Goal: Transaction & Acquisition: Obtain resource

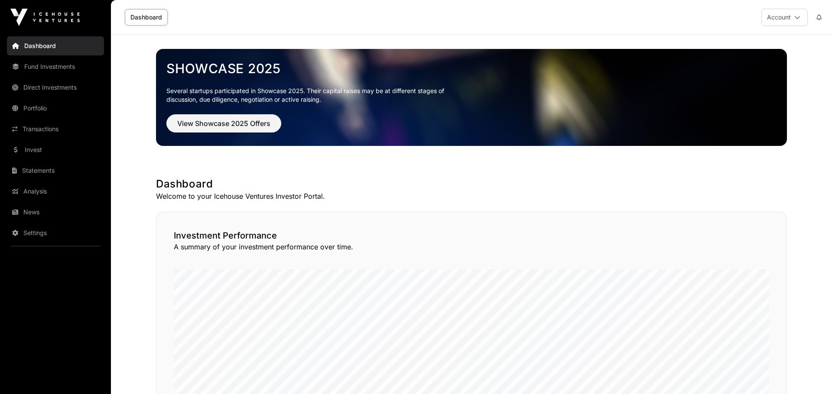
click at [57, 218] on link "News" at bounding box center [55, 212] width 97 height 19
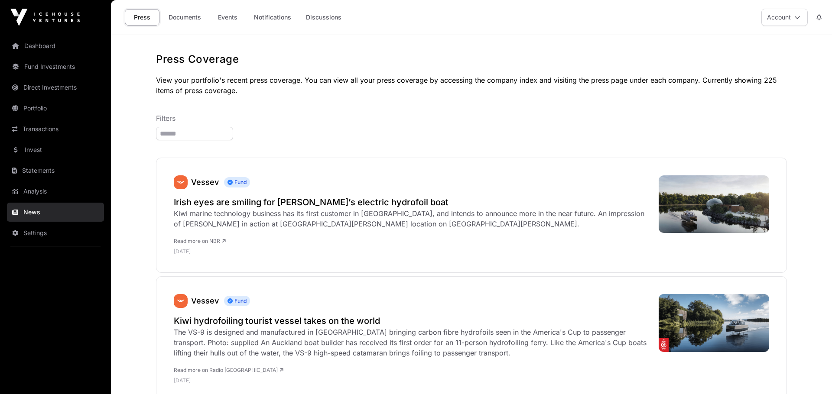
click at [188, 12] on link "Documents" at bounding box center [185, 17] width 44 height 16
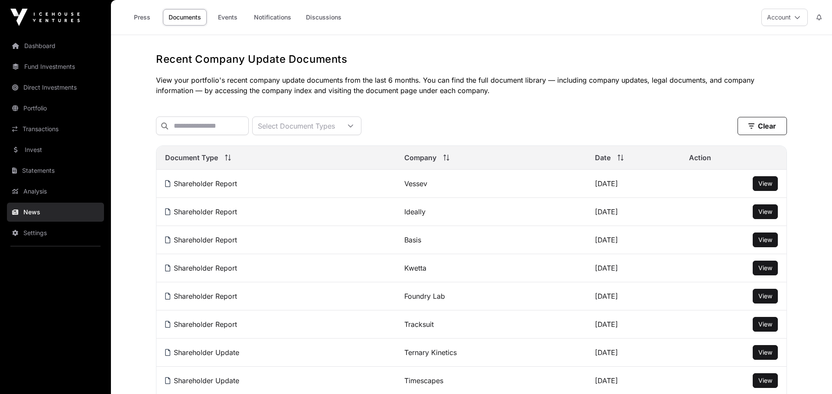
click at [38, 148] on link "Invest" at bounding box center [55, 149] width 97 height 19
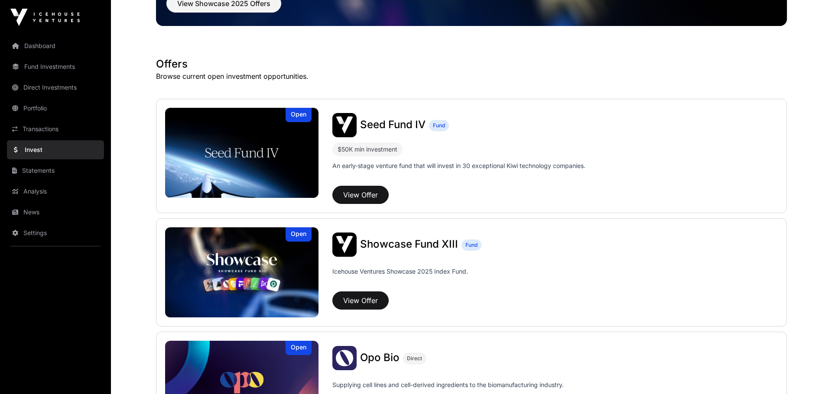
scroll to position [120, 0]
click at [366, 196] on button "View Offer" at bounding box center [360, 195] width 56 height 18
